Goal: Task Accomplishment & Management: Manage account settings

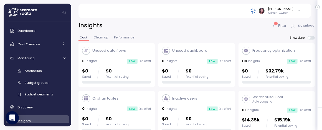
scroll to position [69, 0]
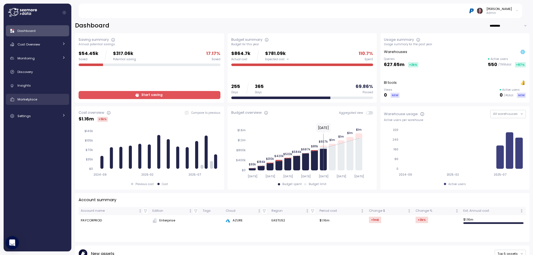
click at [45, 97] on div "Marketplace" at bounding box center [41, 100] width 48 height 6
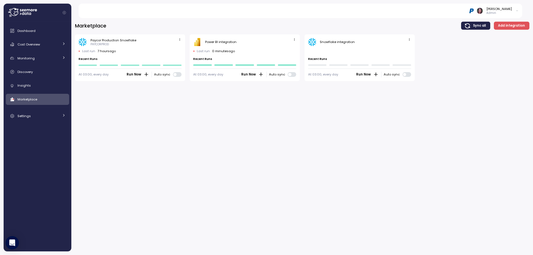
click at [295, 39] on icon "button" at bounding box center [294, 40] width 4 height 4
click at [286, 51] on div "Edit" at bounding box center [289, 50] width 10 height 5
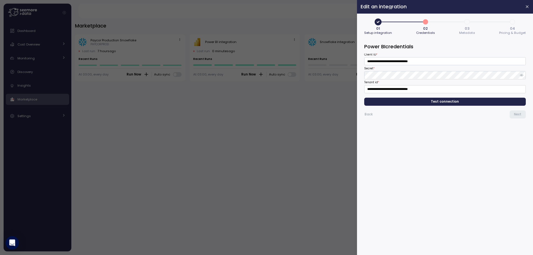
click at [449, 103] on span "Test connection" at bounding box center [445, 101] width 28 height 7
click at [518, 115] on span "Next" at bounding box center [517, 114] width 7 height 7
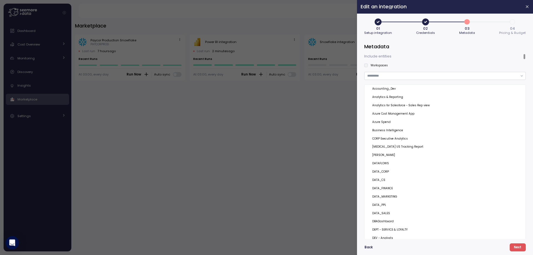
click at [523, 54] on div at bounding box center [524, 56] width 2 height 5
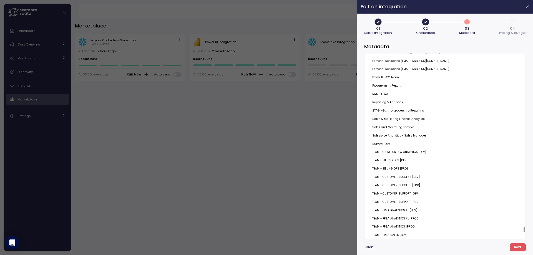
scroll to position [8006, 0]
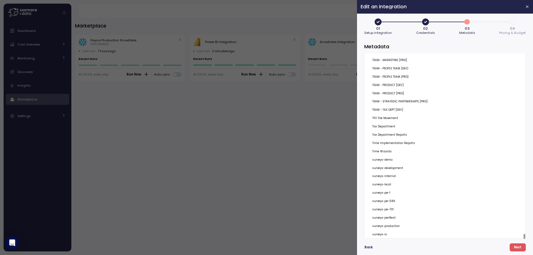
click at [523, 237] on div at bounding box center [524, 236] width 2 height 5
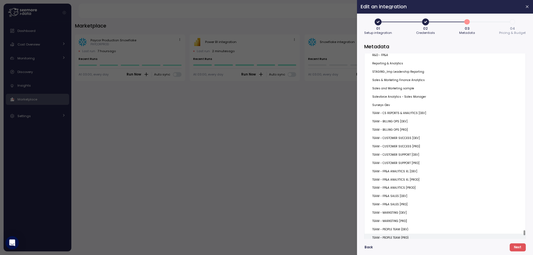
scroll to position [7840, 0]
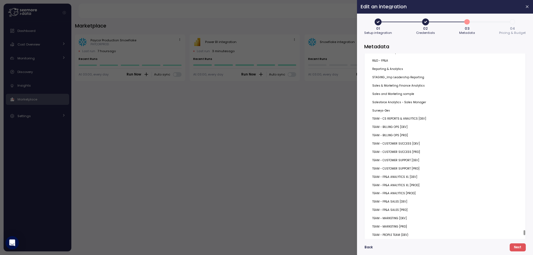
click at [424, 22] on icon "button" at bounding box center [425, 22] width 8 height 8
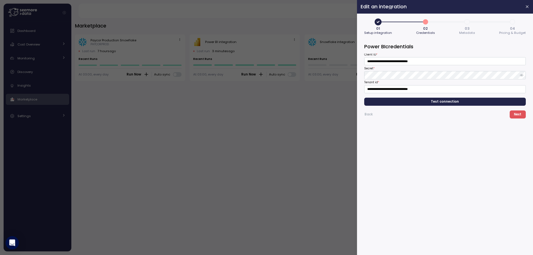
click at [449, 102] on span "Test connection" at bounding box center [445, 101] width 28 height 7
click at [514, 114] on button "Next" at bounding box center [517, 114] width 16 height 8
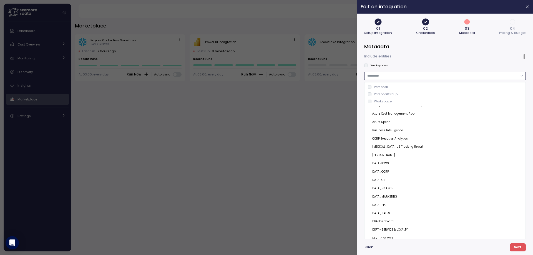
click at [405, 74] on input "text" at bounding box center [442, 75] width 150 height 5
type input "******"
drag, startPoint x: 389, startPoint y: 76, endPoint x: 329, endPoint y: 74, distance: 60.5
click at [414, 75] on input "text" at bounding box center [442, 75] width 150 height 5
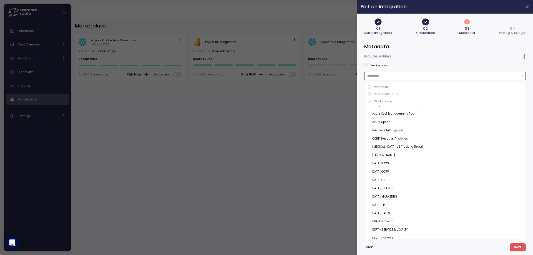
click at [373, 100] on div "Workspace" at bounding box center [445, 101] width 155 height 4
click at [416, 73] on input "text" at bounding box center [455, 75] width 126 height 5
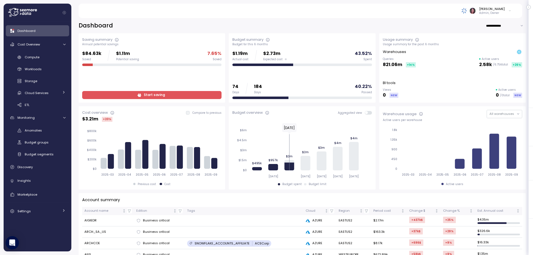
click at [467, 9] on img at bounding box center [464, 11] width 6 height 6
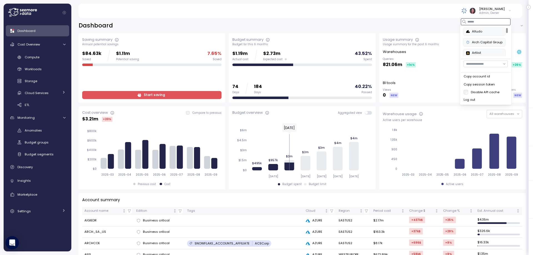
click at [476, 23] on input at bounding box center [486, 21] width 50 height 7
type input "*"
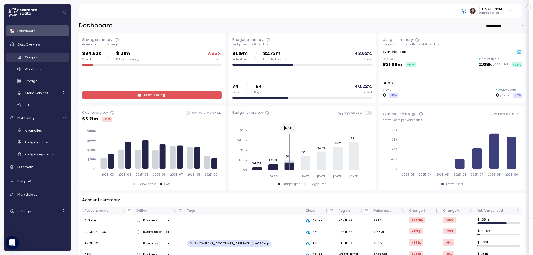
click at [42, 59] on div "Compute" at bounding box center [45, 57] width 41 height 6
